Goal: Task Accomplishment & Management: Manage account settings

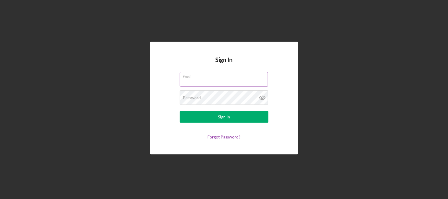
click at [220, 80] on input "Email" at bounding box center [224, 79] width 88 height 14
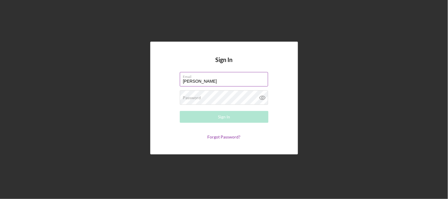
type input "[PERSON_NAME][EMAIL_ADDRESS][PERSON_NAME][DOMAIN_NAME]"
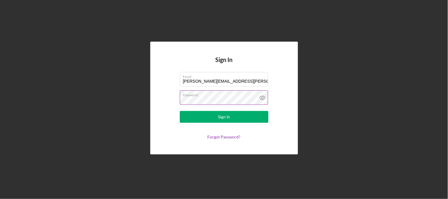
click at [180, 111] on button "Sign In" at bounding box center [224, 117] width 89 height 12
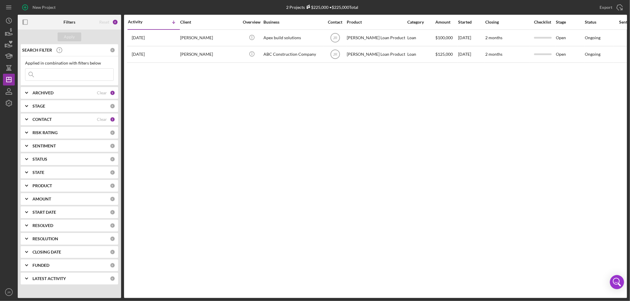
click at [25, 198] on icon "Icon/Expander" at bounding box center [26, 199] width 15 height 15
click at [5, 102] on icon "button" at bounding box center [8, 103] width 15 height 15
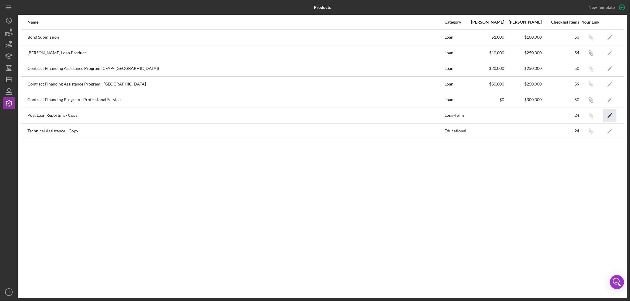
click at [447, 114] on icon "Icon/Edit" at bounding box center [609, 115] width 13 height 13
